Goal: Information Seeking & Learning: Learn about a topic

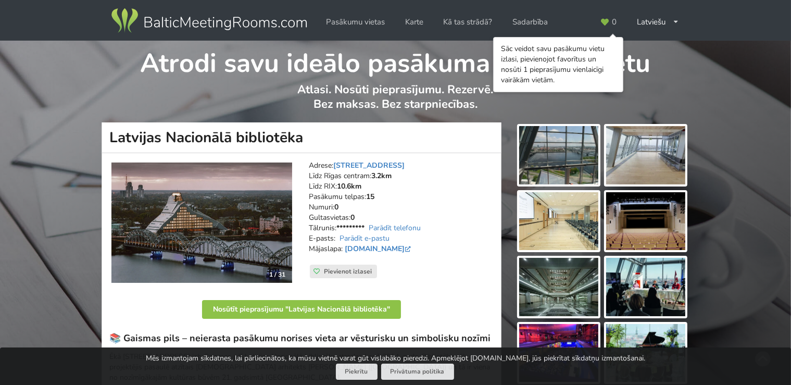
click at [561, 226] on img at bounding box center [558, 221] width 79 height 58
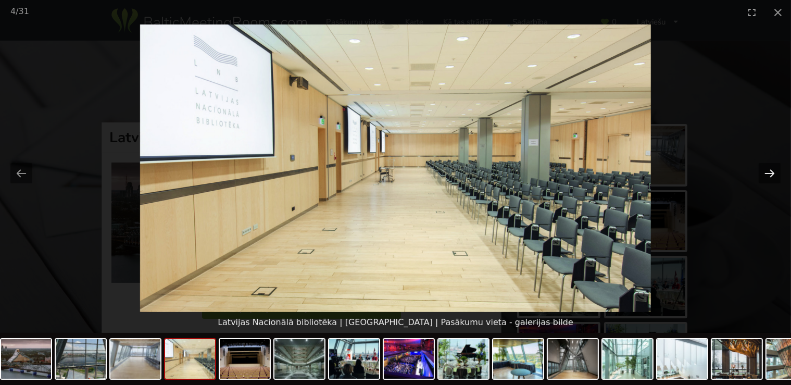
click at [778, 172] on button "Next slide" at bounding box center [769, 173] width 22 height 20
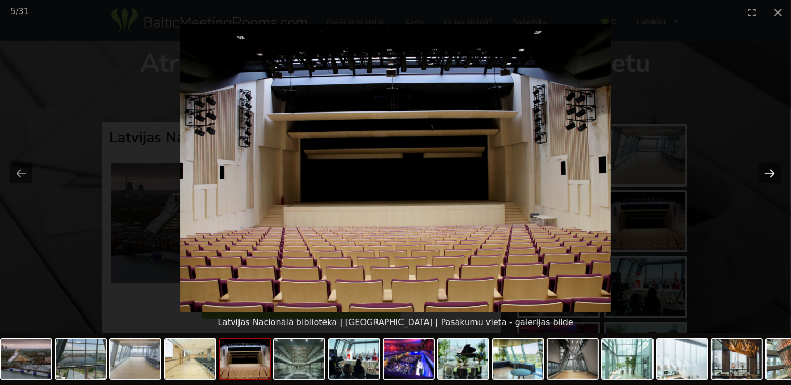
click at [769, 171] on button "Next slide" at bounding box center [769, 173] width 22 height 20
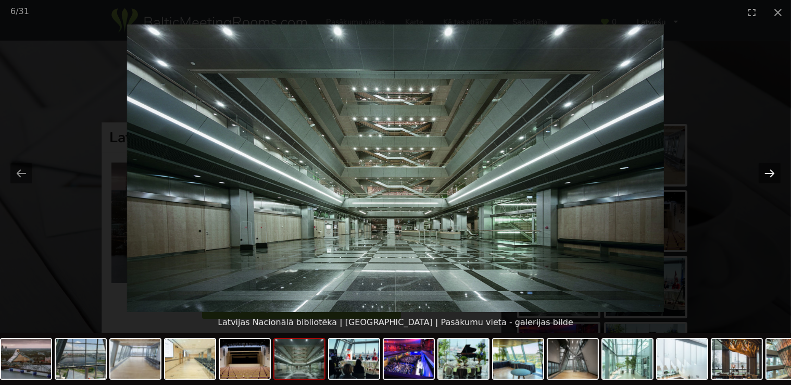
click at [769, 170] on button "Next slide" at bounding box center [769, 173] width 22 height 20
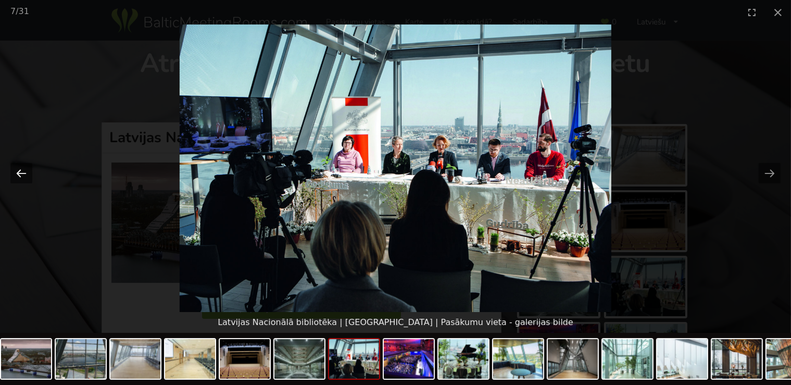
click at [22, 173] on button "Previous slide" at bounding box center [21, 173] width 22 height 20
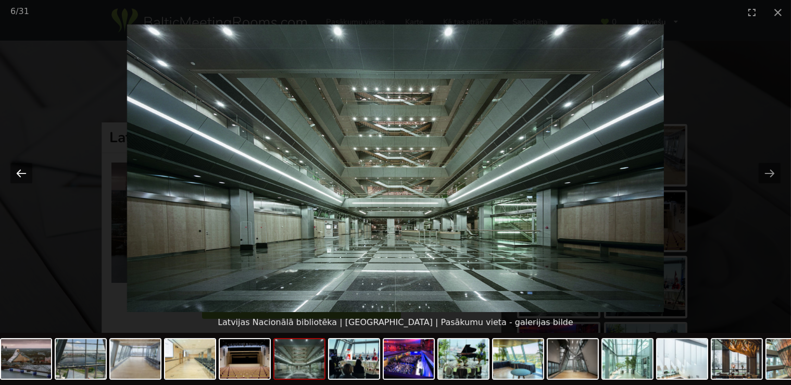
click at [23, 174] on button "Previous slide" at bounding box center [21, 173] width 22 height 20
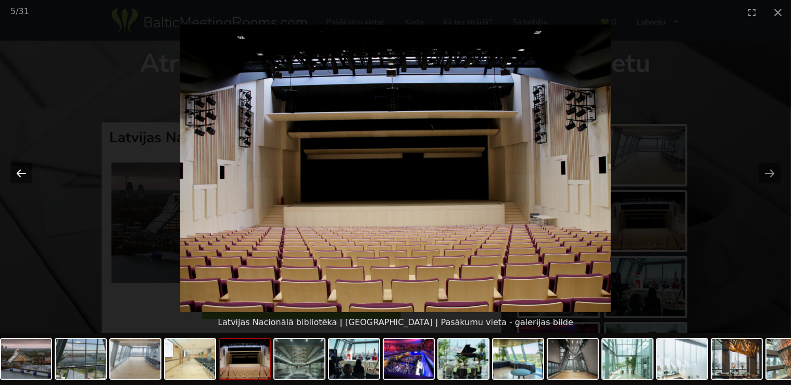
click at [23, 174] on button "Previous slide" at bounding box center [21, 173] width 22 height 20
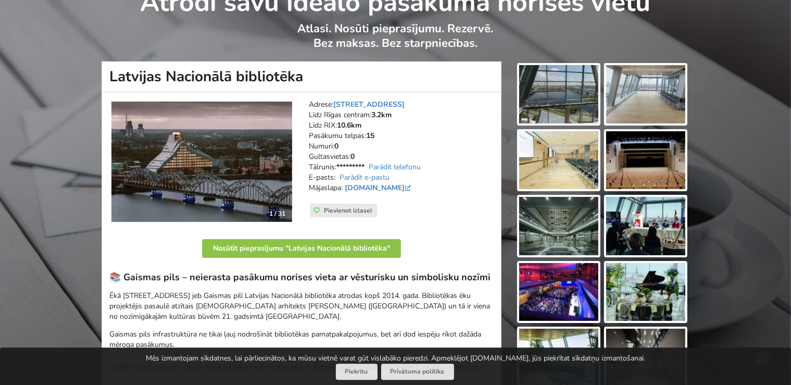
scroll to position [110, 0]
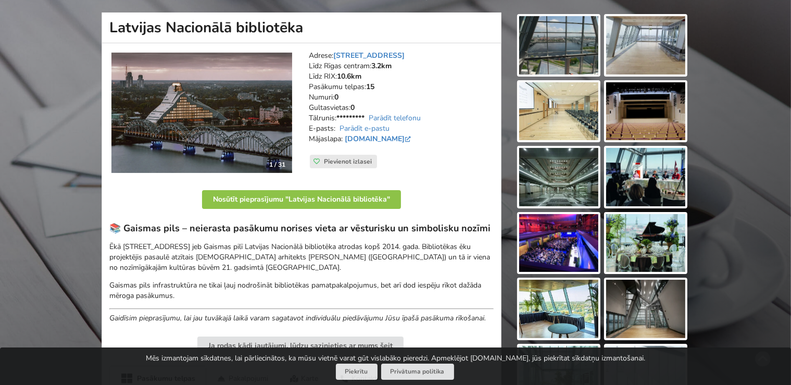
click at [567, 238] on img at bounding box center [558, 243] width 79 height 58
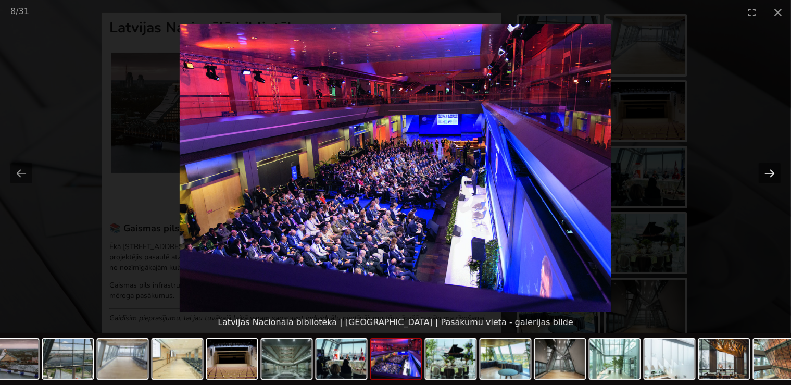
click at [774, 176] on button "Next slide" at bounding box center [769, 173] width 22 height 20
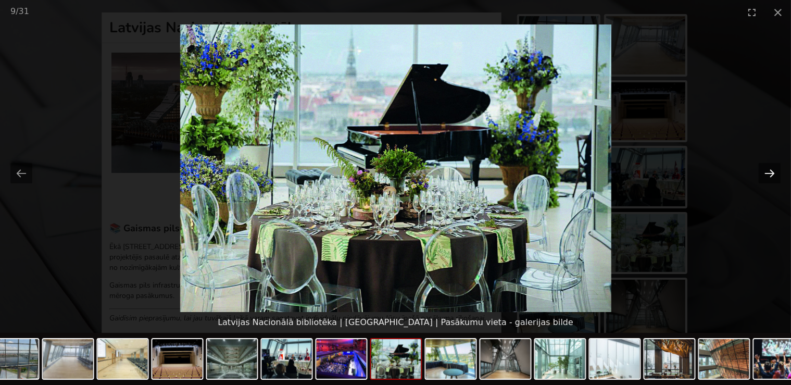
click at [774, 176] on button "Next slide" at bounding box center [769, 173] width 22 height 20
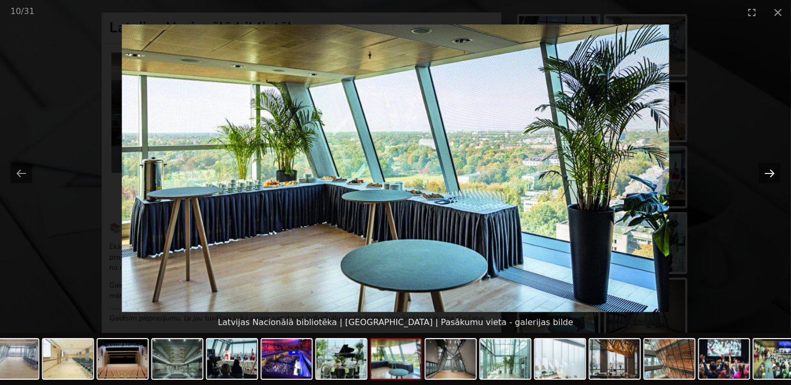
click at [770, 176] on button "Next slide" at bounding box center [769, 173] width 22 height 20
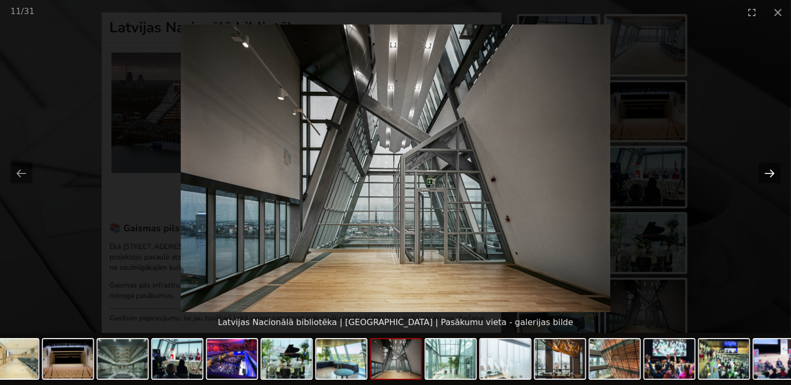
click at [772, 174] on button "Next slide" at bounding box center [769, 173] width 22 height 20
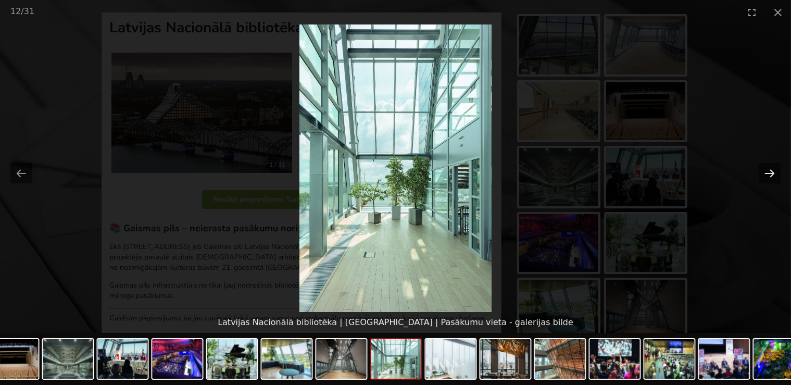
click at [772, 172] on button "Next slide" at bounding box center [769, 173] width 22 height 20
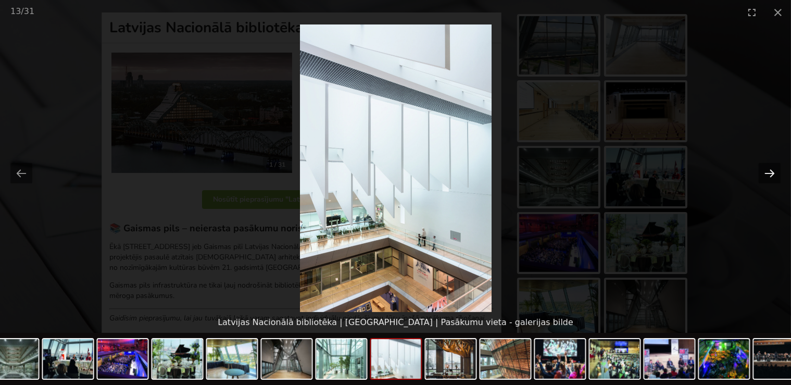
click at [772, 172] on button "Next slide" at bounding box center [769, 173] width 22 height 20
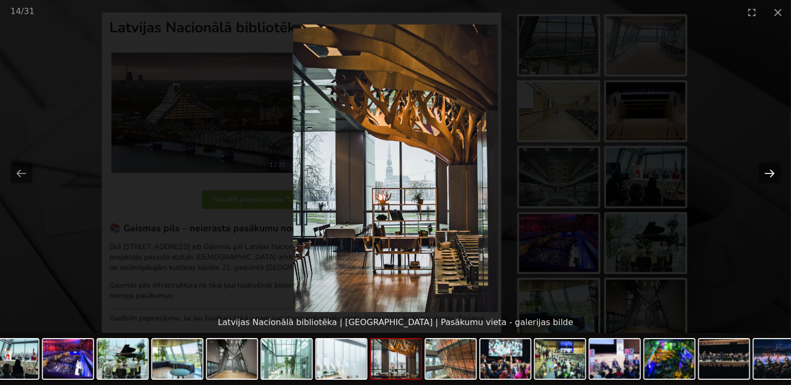
click at [772, 171] on button "Next slide" at bounding box center [769, 173] width 22 height 20
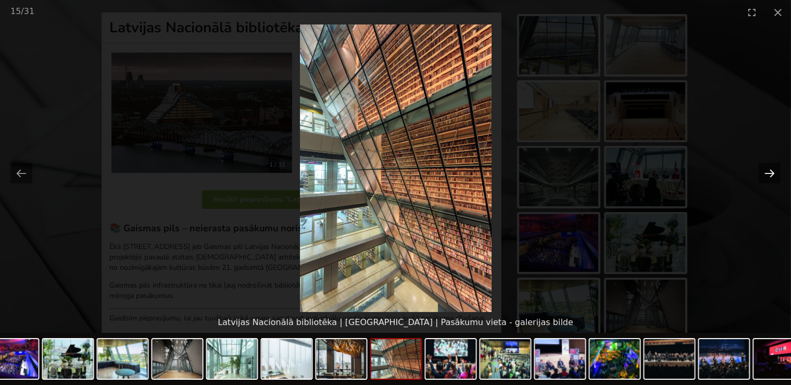
click at [772, 170] on button "Next slide" at bounding box center [769, 173] width 22 height 20
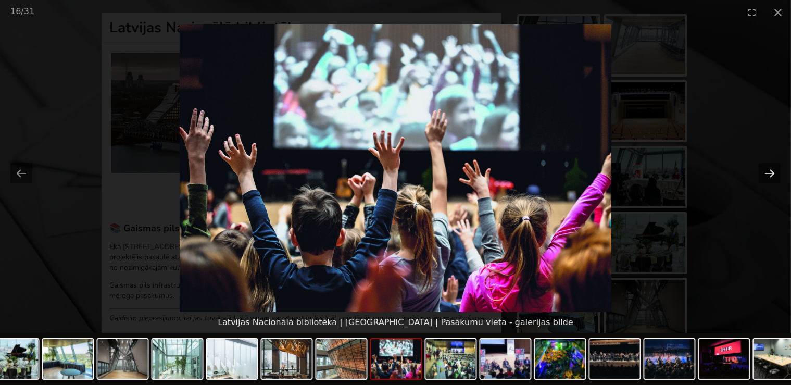
click at [770, 171] on button "Next slide" at bounding box center [769, 173] width 22 height 20
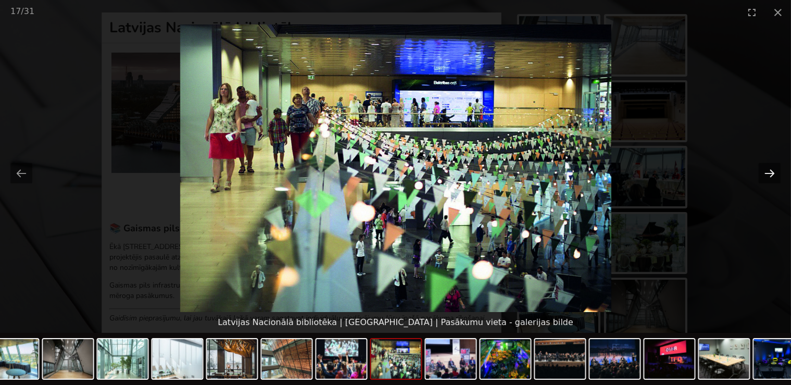
click at [770, 171] on button "Next slide" at bounding box center [769, 173] width 22 height 20
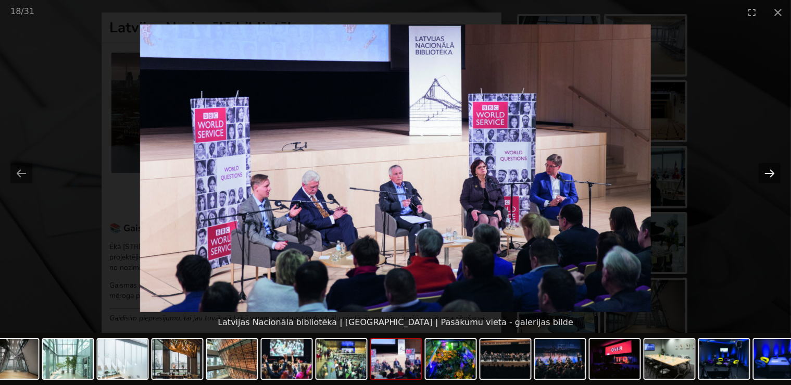
click at [770, 172] on button "Next slide" at bounding box center [769, 173] width 22 height 20
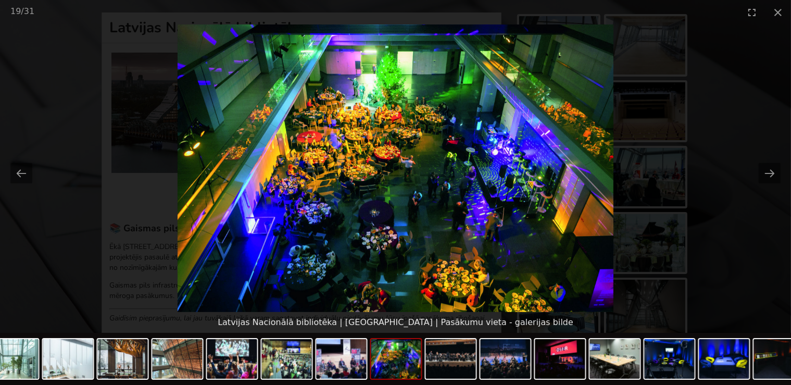
scroll to position [0, 0]
click at [767, 168] on button "Next slide" at bounding box center [769, 173] width 22 height 20
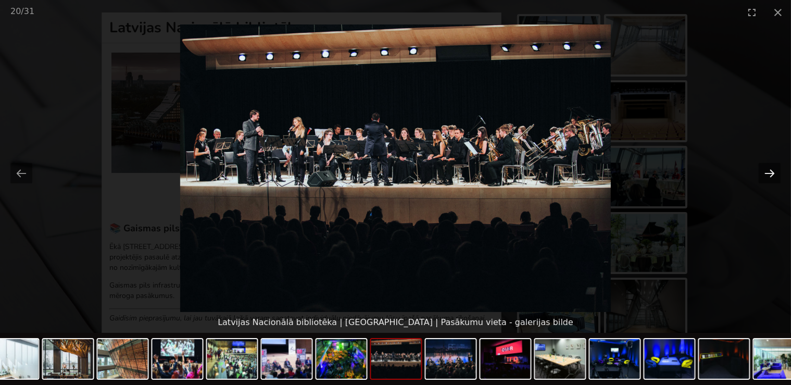
click at [766, 173] on button "Next slide" at bounding box center [769, 173] width 22 height 20
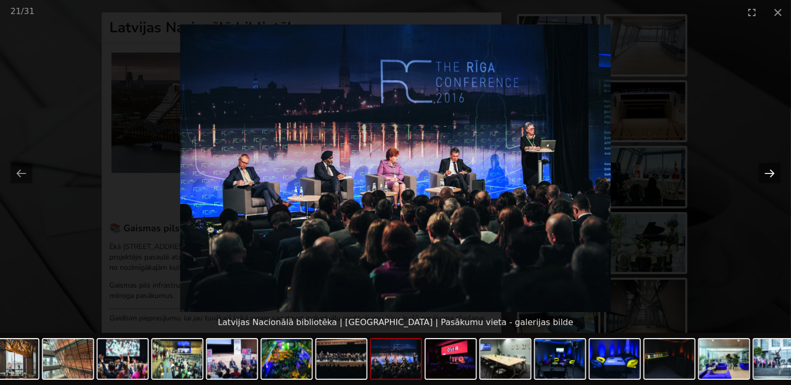
click at [766, 173] on button "Next slide" at bounding box center [769, 173] width 22 height 20
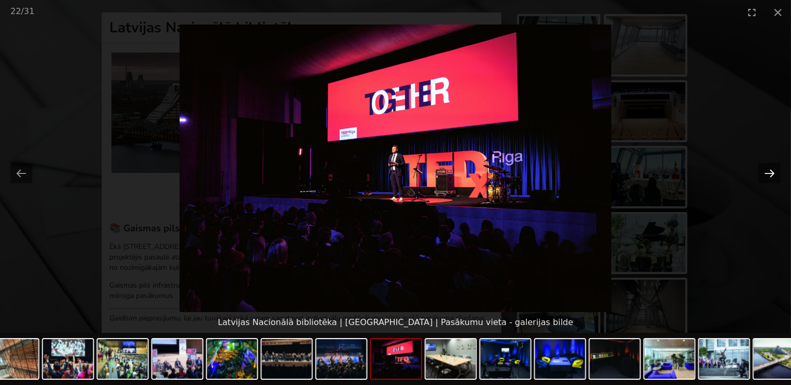
click at [767, 173] on button "Next slide" at bounding box center [769, 173] width 22 height 20
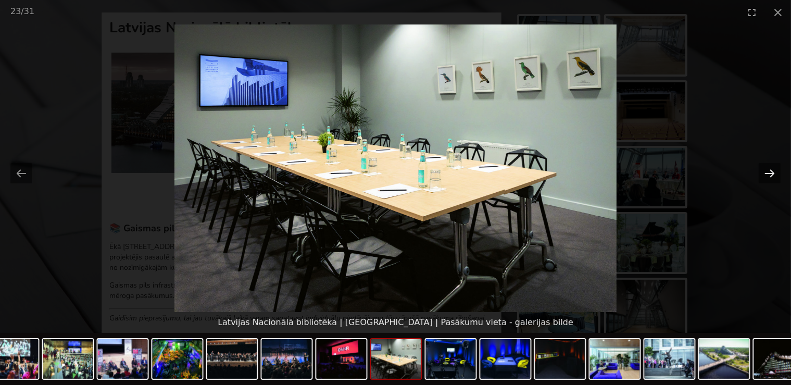
click at [766, 173] on button "Next slide" at bounding box center [769, 173] width 22 height 20
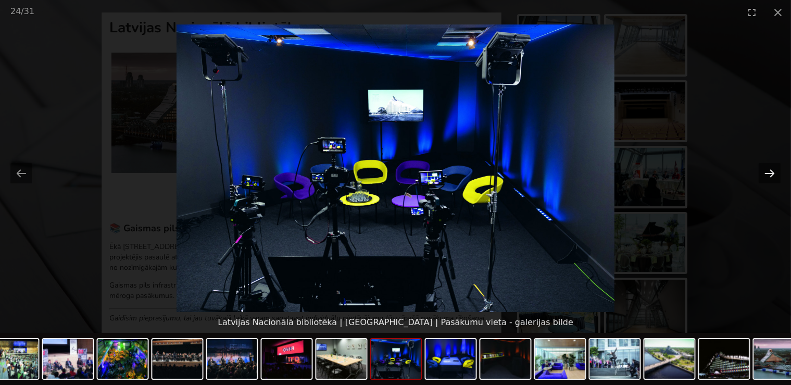
click at [766, 173] on button "Next slide" at bounding box center [769, 173] width 22 height 20
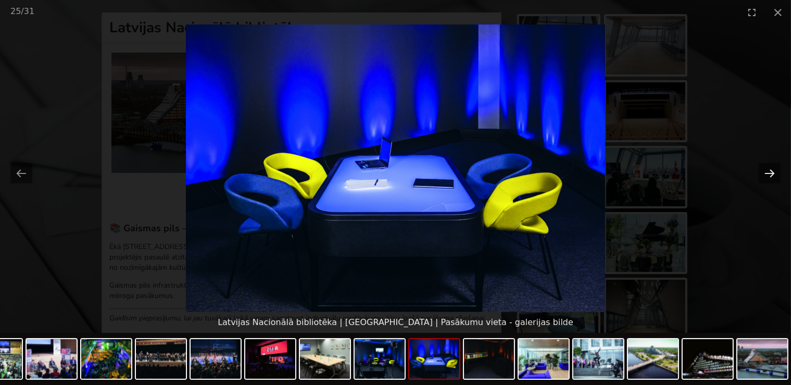
click at [766, 173] on button "Next slide" at bounding box center [769, 173] width 22 height 20
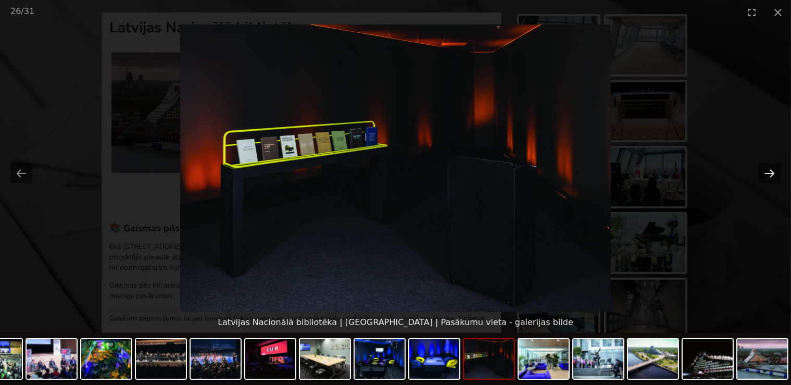
click at [766, 173] on button "Next slide" at bounding box center [769, 173] width 22 height 20
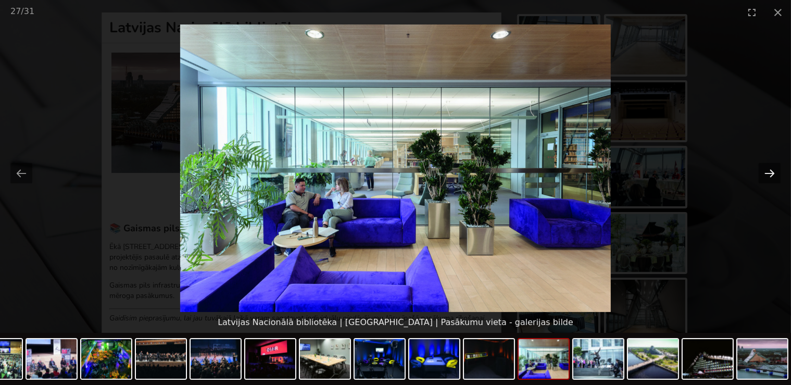
click at [766, 173] on button "Next slide" at bounding box center [769, 173] width 22 height 20
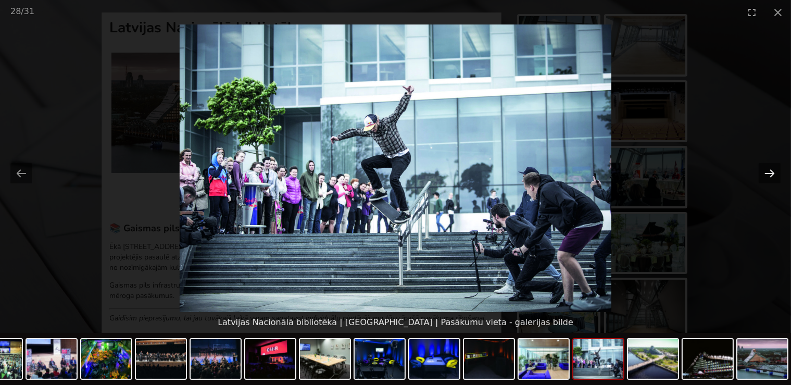
click at [766, 173] on button "Next slide" at bounding box center [769, 173] width 22 height 20
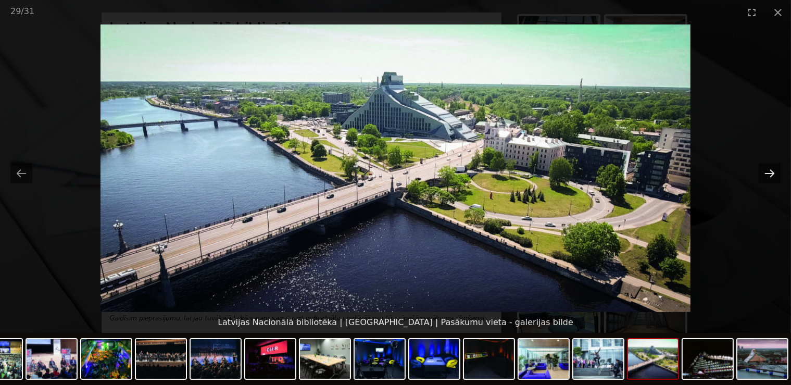
click at [766, 173] on button "Next slide" at bounding box center [769, 173] width 22 height 20
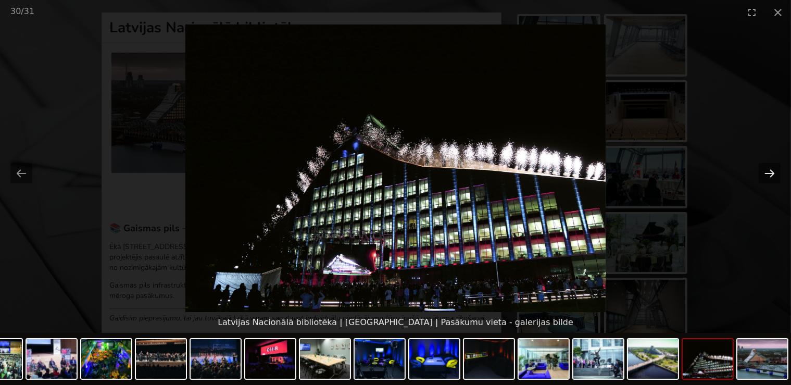
click at [766, 173] on button "Next slide" at bounding box center [769, 173] width 22 height 20
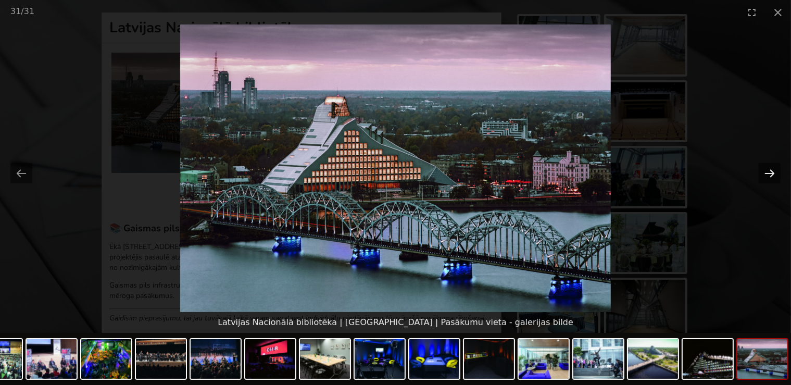
click at [766, 172] on button "Next slide" at bounding box center [769, 173] width 22 height 20
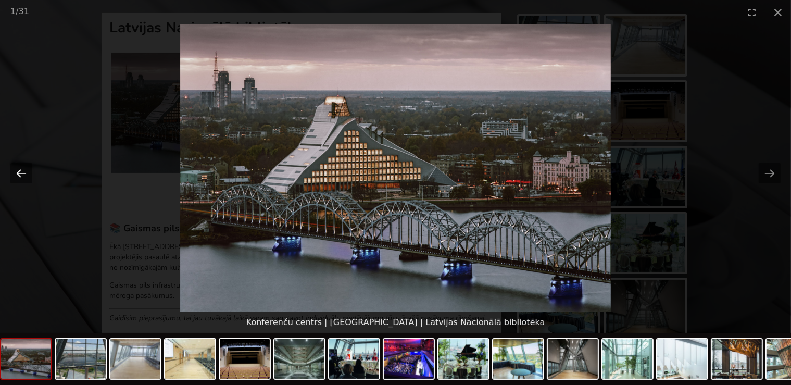
click at [24, 170] on button "Previous slide" at bounding box center [21, 173] width 22 height 20
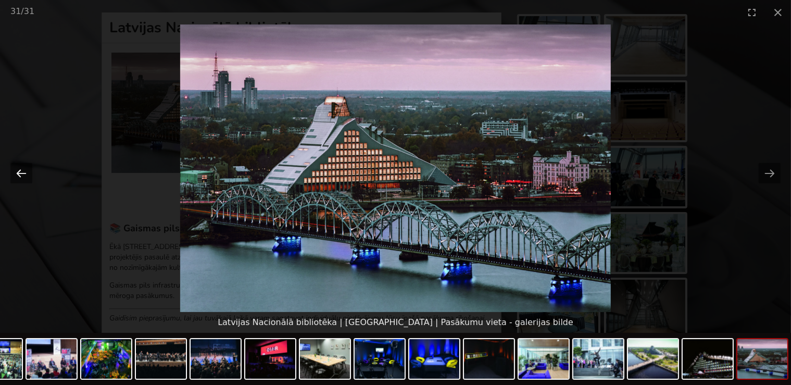
click at [14, 170] on button "Previous slide" at bounding box center [21, 173] width 22 height 20
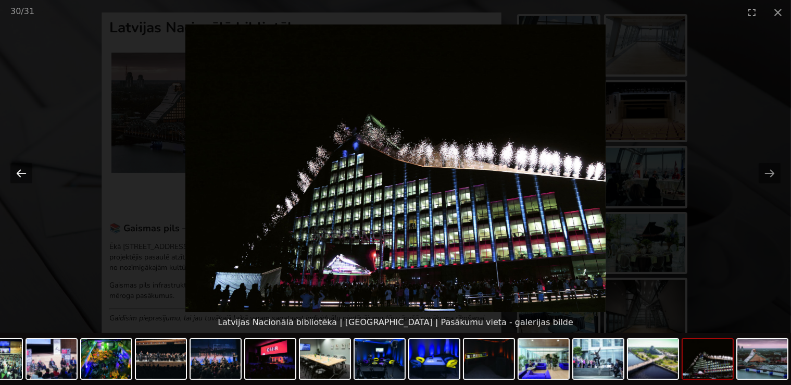
click at [17, 172] on button "Previous slide" at bounding box center [21, 173] width 22 height 20
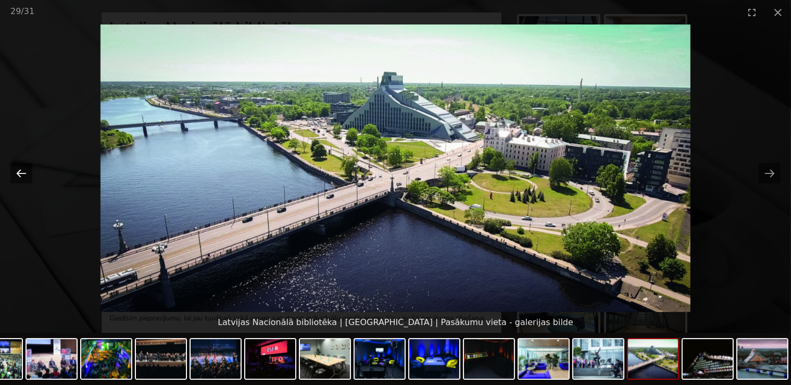
click at [17, 173] on button "Previous slide" at bounding box center [21, 173] width 22 height 20
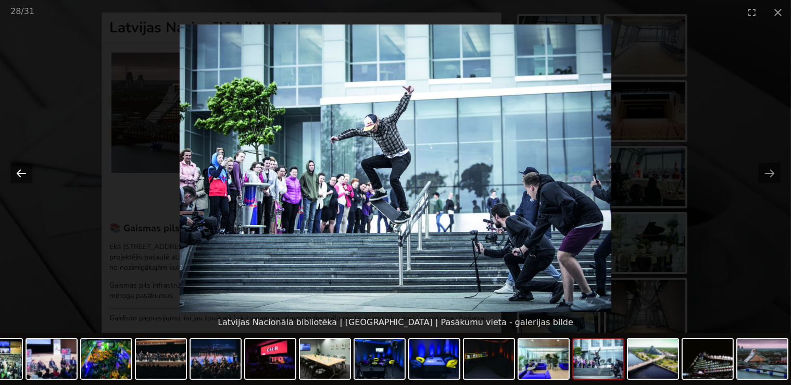
click at [17, 173] on button "Previous slide" at bounding box center [21, 173] width 22 height 20
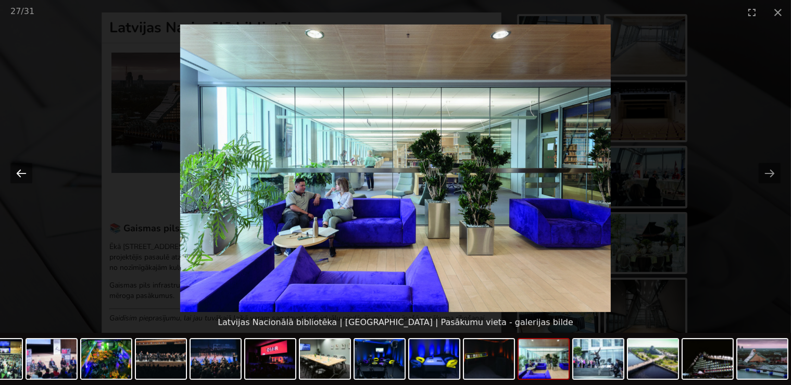
click at [16, 174] on button "Previous slide" at bounding box center [21, 173] width 22 height 20
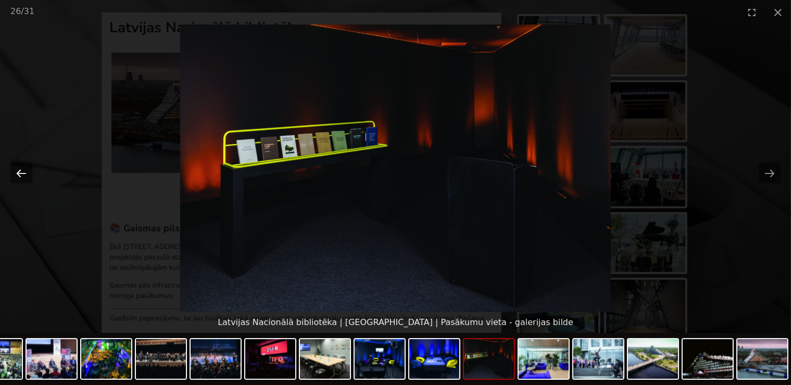
click at [16, 175] on button "Previous slide" at bounding box center [21, 173] width 22 height 20
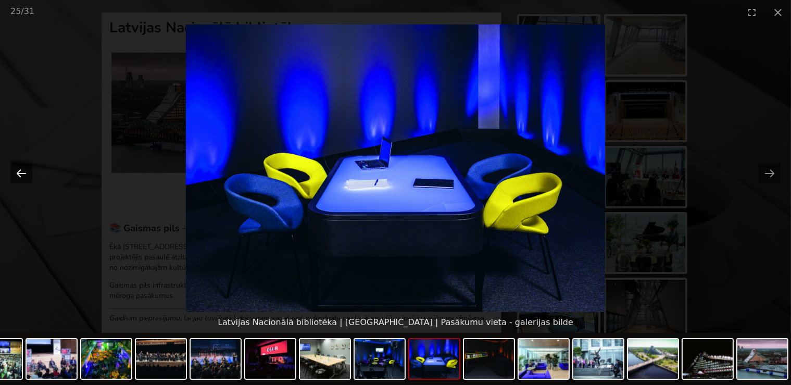
click at [14, 175] on button "Previous slide" at bounding box center [21, 173] width 22 height 20
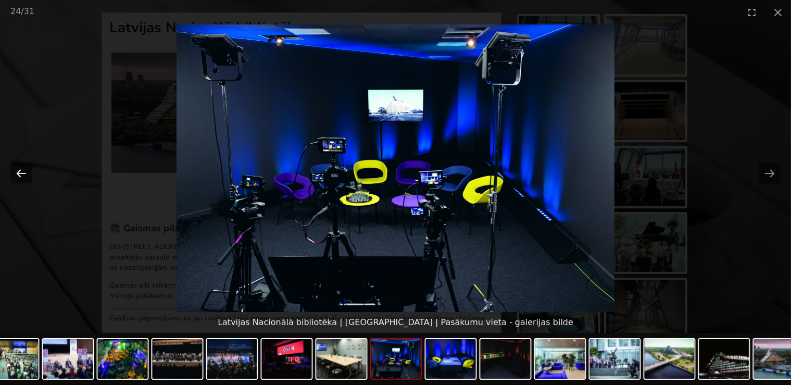
click at [17, 176] on button "Previous slide" at bounding box center [21, 173] width 22 height 20
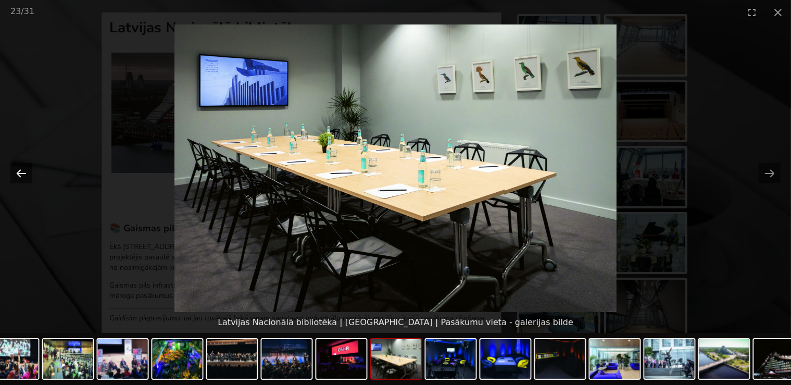
click at [17, 176] on button "Previous slide" at bounding box center [21, 173] width 22 height 20
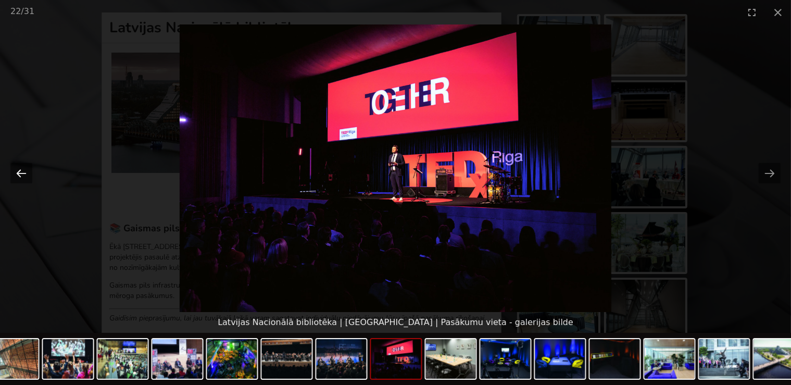
click at [17, 175] on button "Previous slide" at bounding box center [21, 173] width 22 height 20
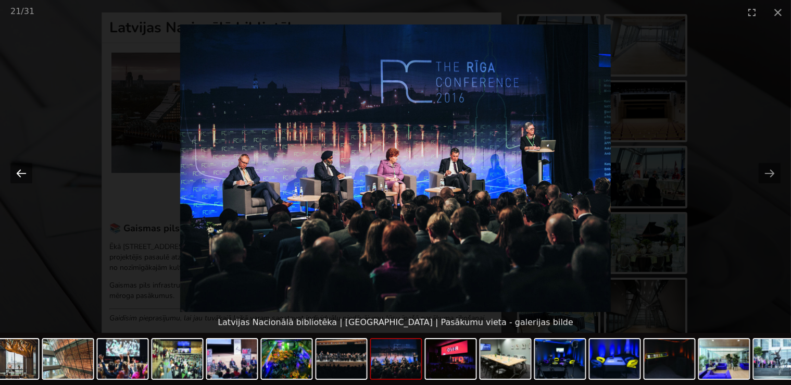
click at [17, 175] on button "Previous slide" at bounding box center [21, 173] width 22 height 20
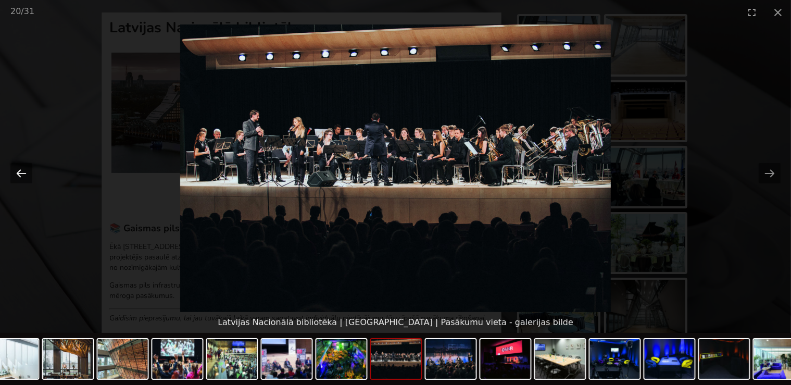
click at [18, 175] on button "Previous slide" at bounding box center [21, 173] width 22 height 20
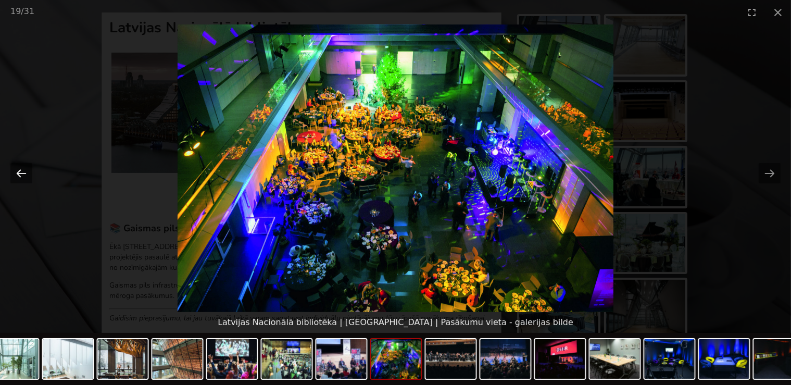
click at [18, 174] on button "Previous slide" at bounding box center [21, 173] width 22 height 20
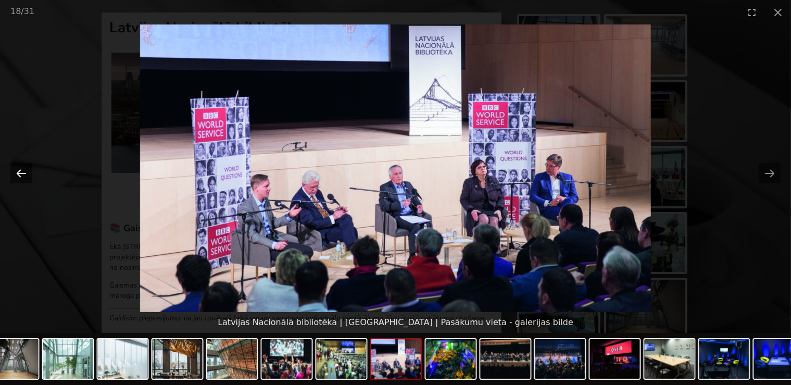
click at [18, 174] on button "Previous slide" at bounding box center [21, 173] width 22 height 20
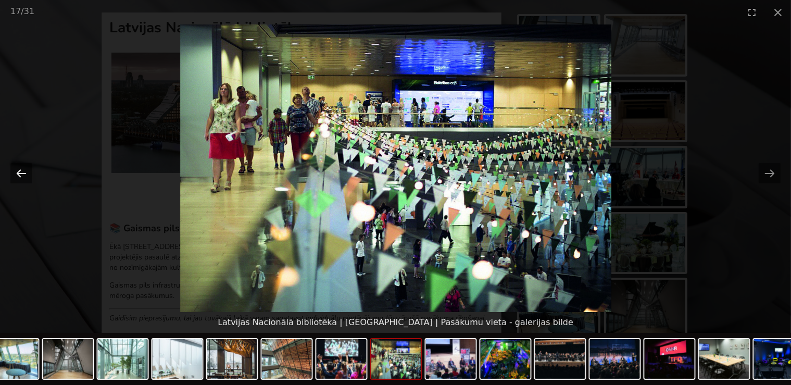
click at [18, 174] on button "Previous slide" at bounding box center [21, 173] width 22 height 20
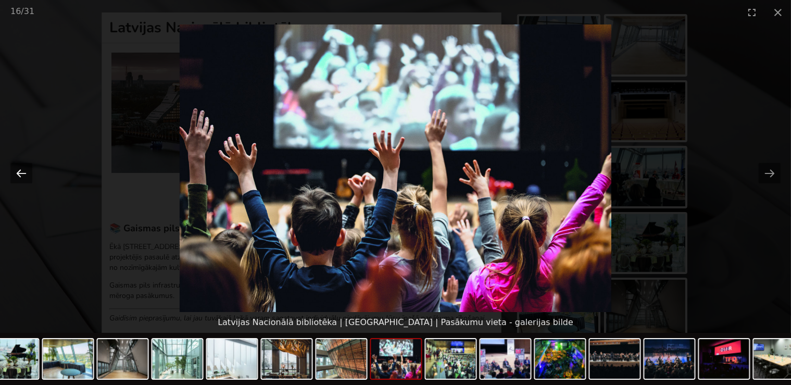
click at [18, 174] on button "Previous slide" at bounding box center [21, 173] width 22 height 20
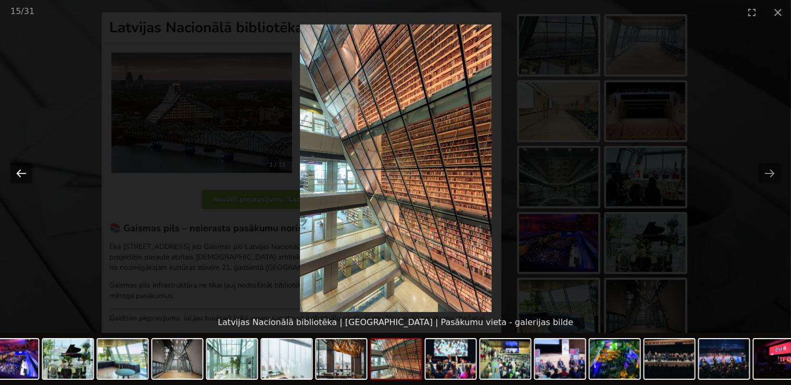
click at [18, 174] on button "Previous slide" at bounding box center [21, 173] width 22 height 20
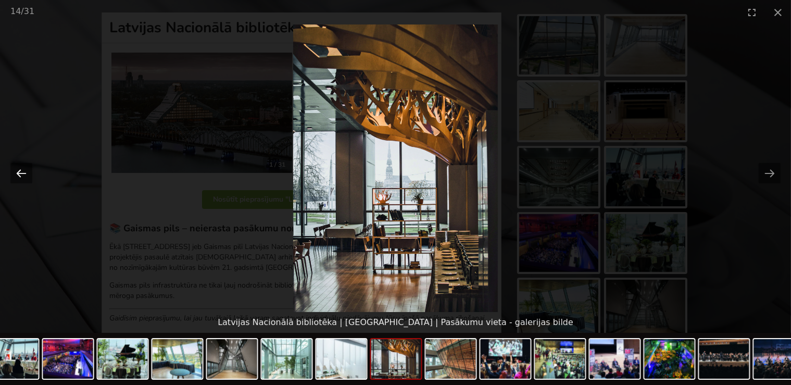
click at [18, 174] on button "Previous slide" at bounding box center [21, 173] width 22 height 20
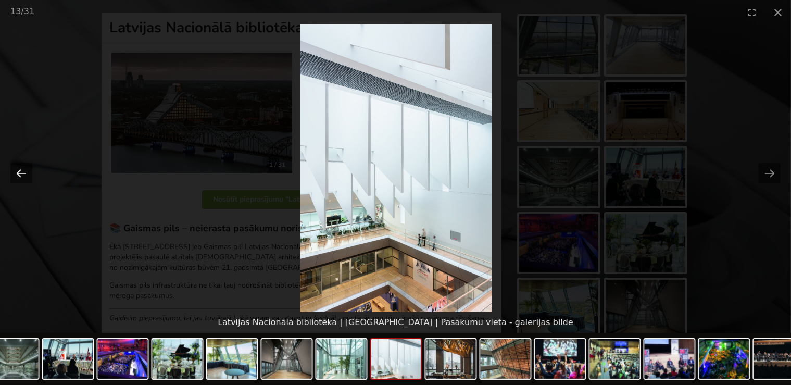
click at [19, 174] on button "Previous slide" at bounding box center [21, 173] width 22 height 20
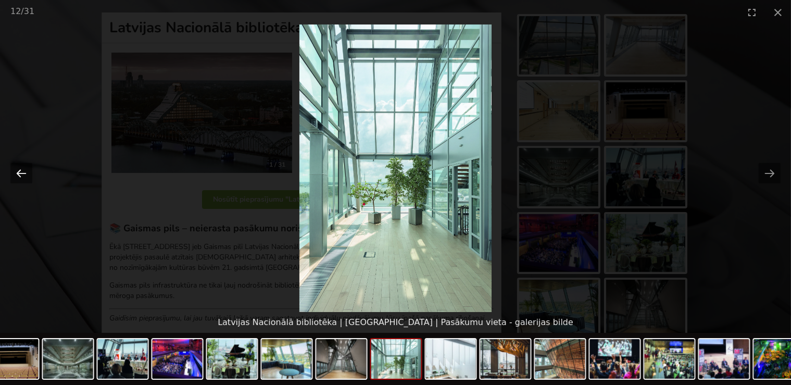
click at [18, 176] on button "Previous slide" at bounding box center [21, 173] width 22 height 20
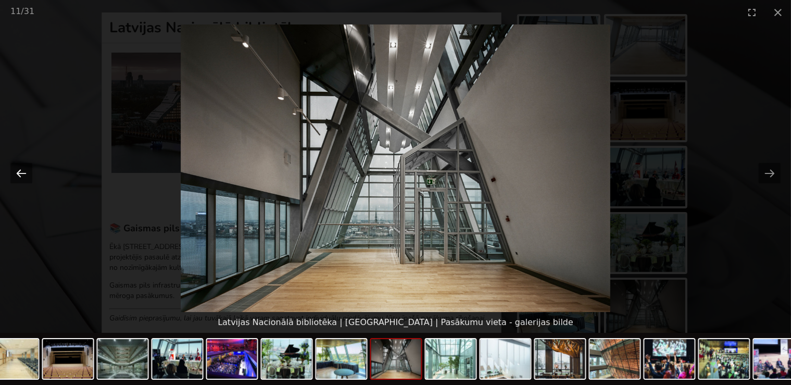
click at [20, 175] on button "Previous slide" at bounding box center [21, 173] width 22 height 20
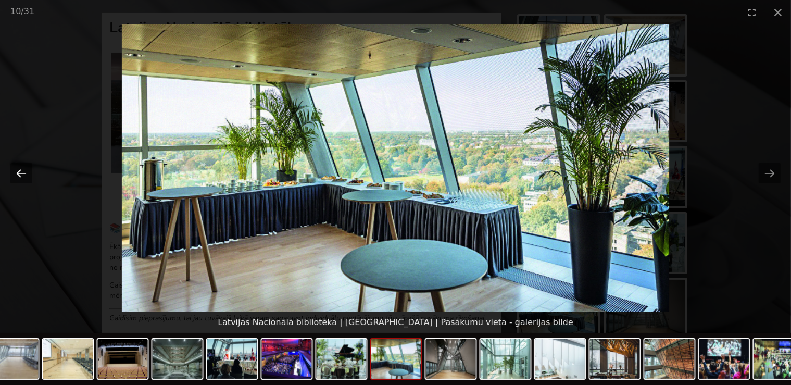
click at [20, 175] on button "Previous slide" at bounding box center [21, 173] width 22 height 20
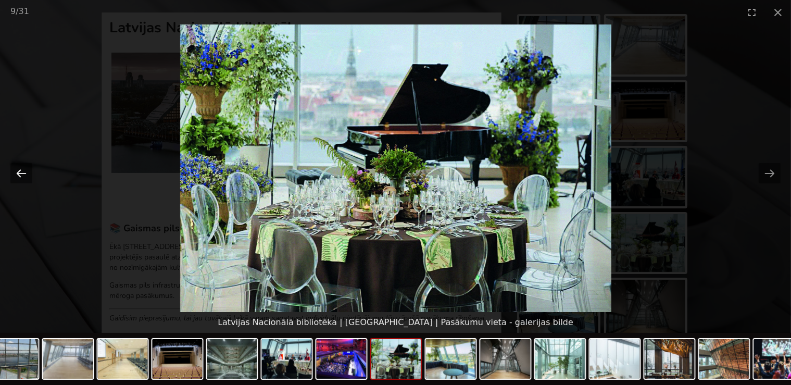
click at [20, 175] on button "Previous slide" at bounding box center [21, 173] width 22 height 20
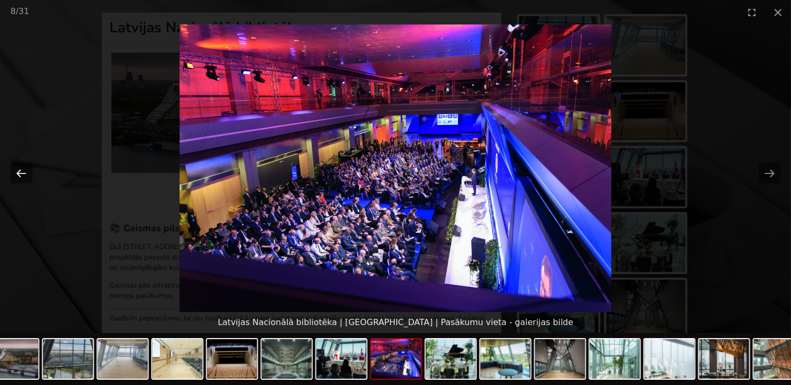
click at [22, 170] on button "Previous slide" at bounding box center [21, 173] width 22 height 20
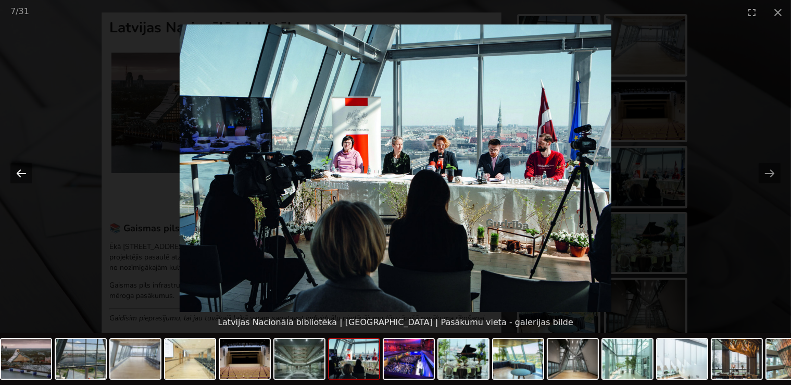
click at [22, 170] on button "Previous slide" at bounding box center [21, 173] width 22 height 20
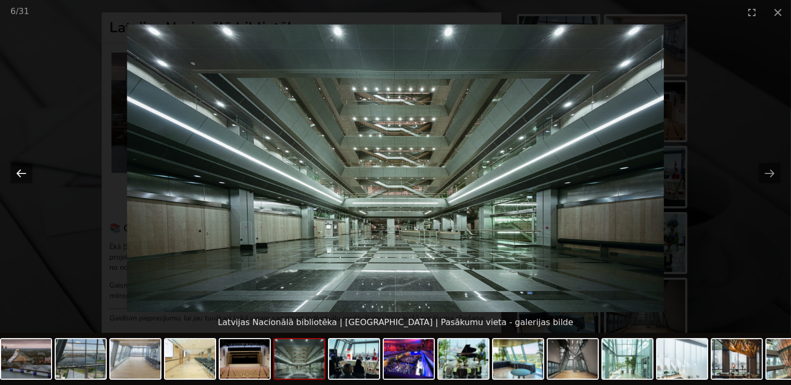
click at [22, 170] on button "Previous slide" at bounding box center [21, 173] width 22 height 20
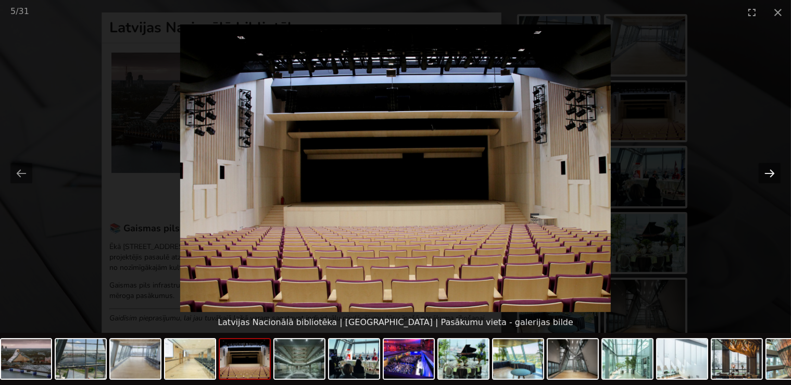
click at [770, 163] on button "Next slide" at bounding box center [769, 173] width 22 height 20
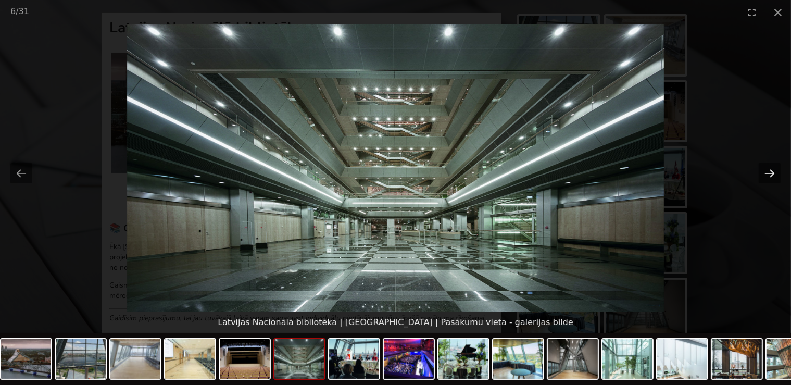
click at [770, 163] on button "Next slide" at bounding box center [769, 173] width 22 height 20
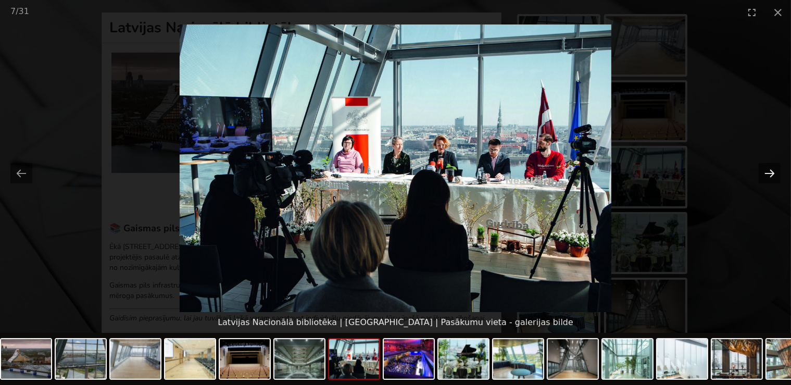
click at [767, 172] on button "Next slide" at bounding box center [769, 173] width 22 height 20
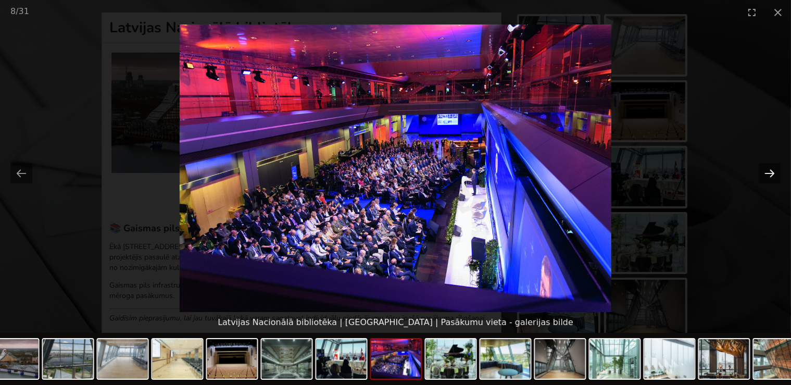
click at [769, 169] on button "Next slide" at bounding box center [769, 173] width 22 height 20
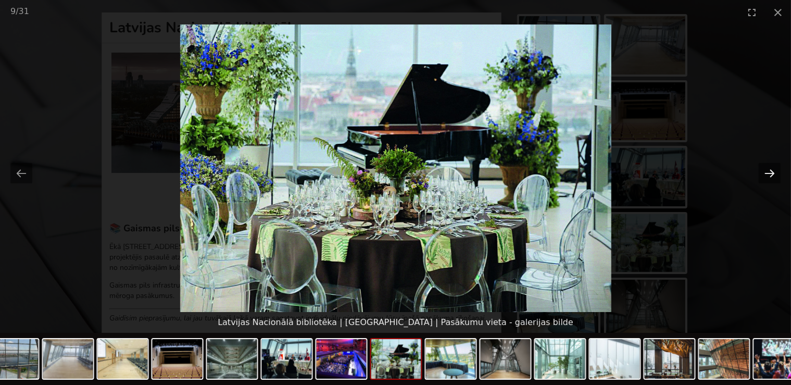
click at [769, 169] on button "Next slide" at bounding box center [769, 173] width 22 height 20
